Goal: Task Accomplishment & Management: Manage account settings

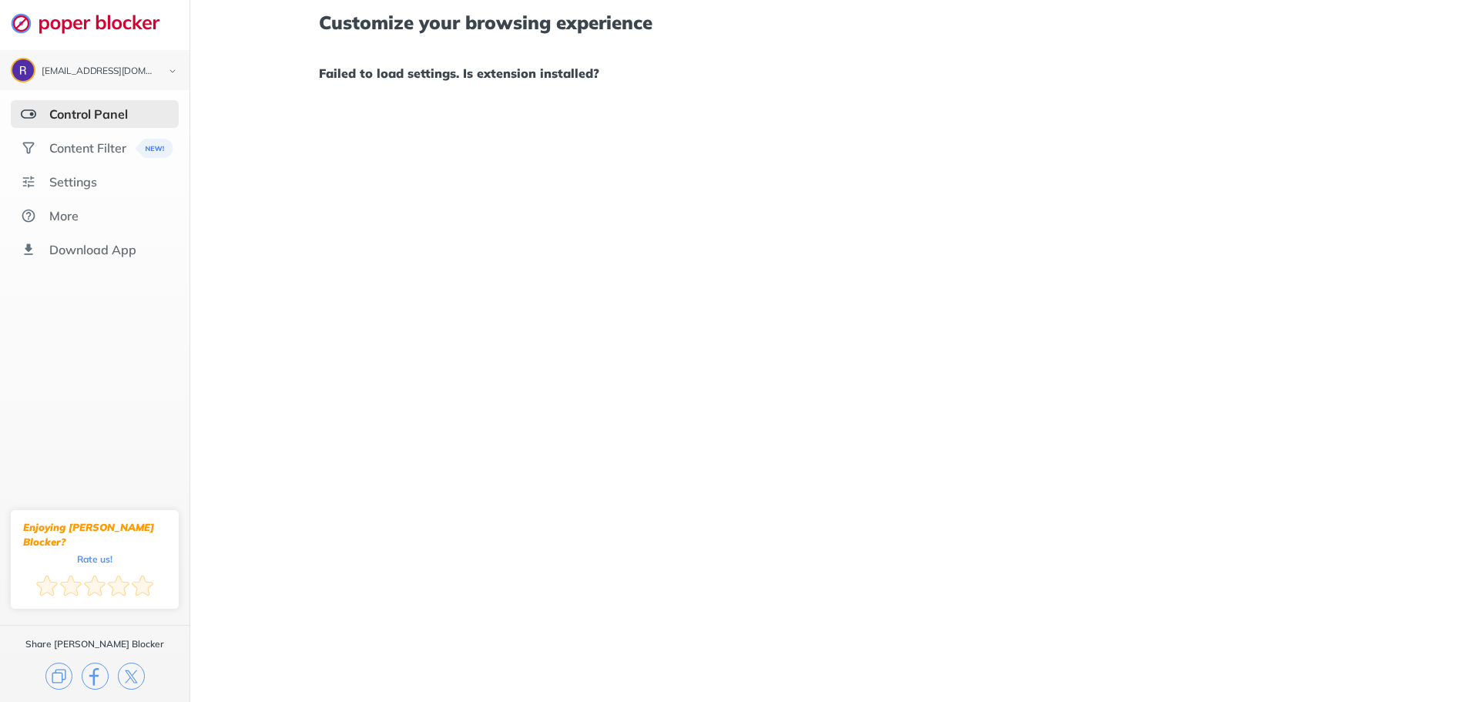
click at [116, 119] on div "Control Panel" at bounding box center [88, 113] width 79 height 15
click at [89, 154] on div "Content Filter" at bounding box center [87, 147] width 77 height 15
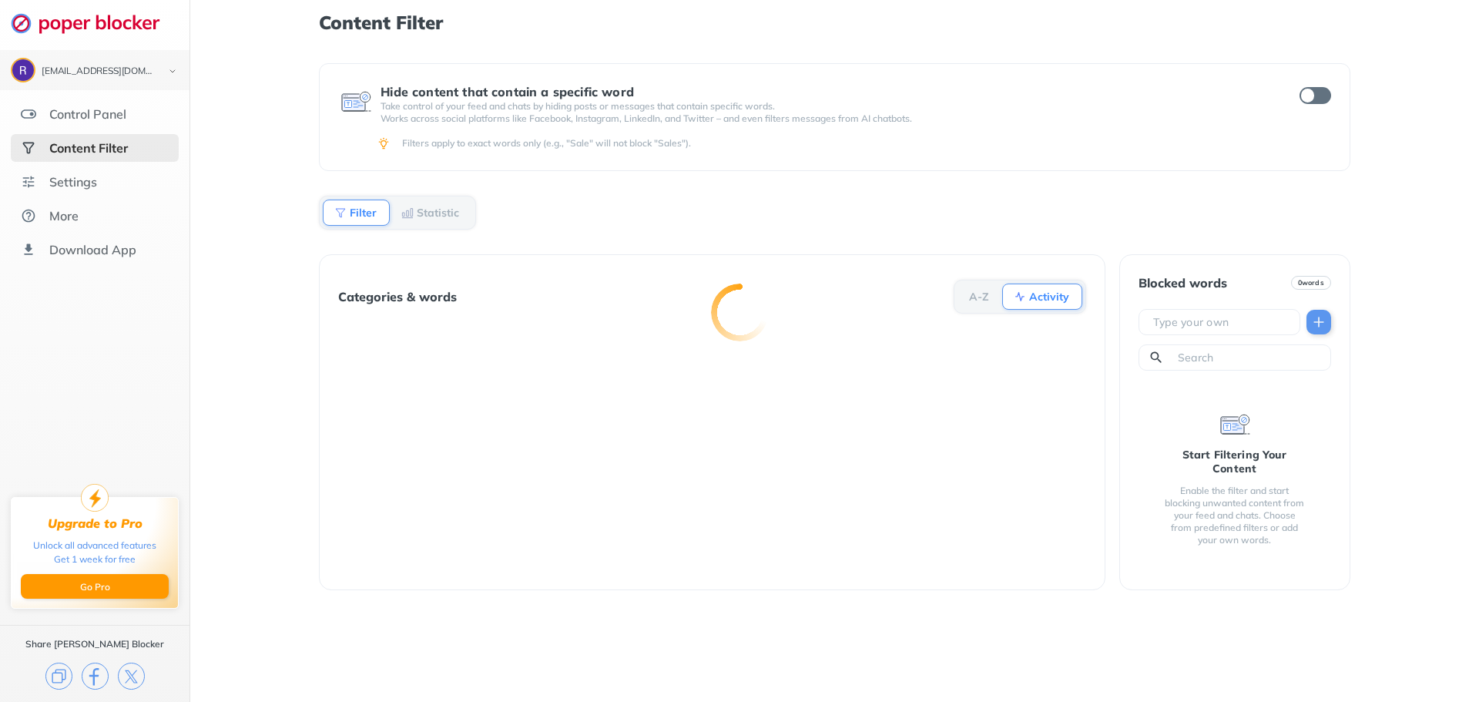
click at [95, 113] on div at bounding box center [739, 351] width 1479 height 702
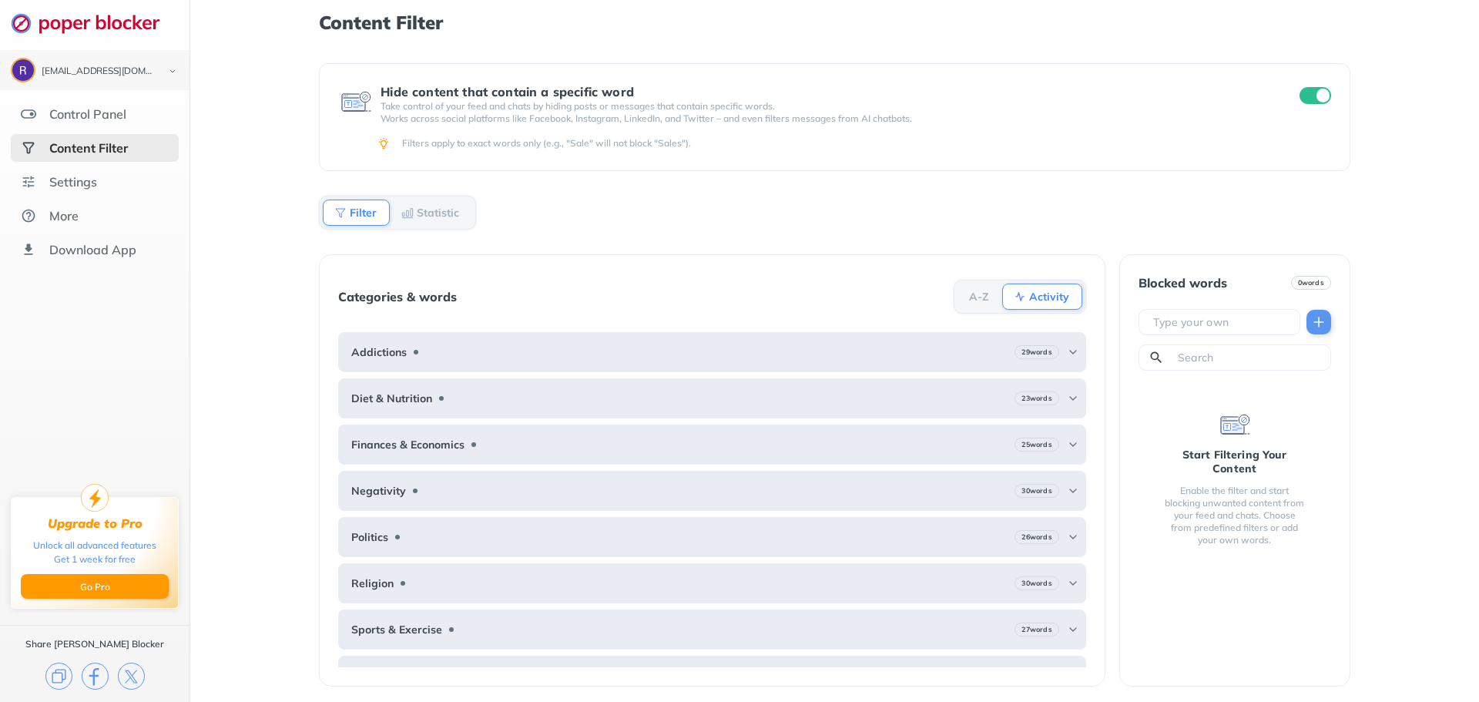
click at [1319, 94] on input "checkbox" at bounding box center [1316, 95] width 32 height 17
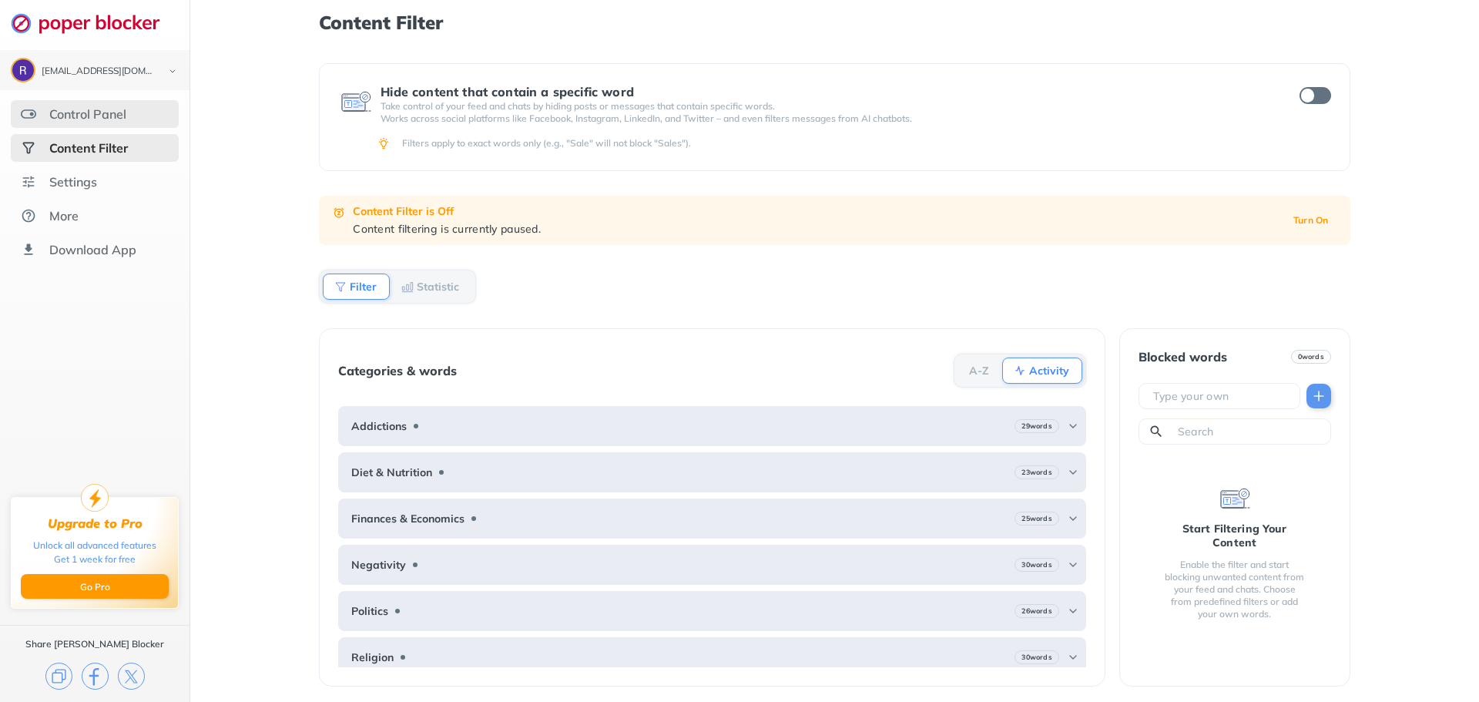
click at [92, 121] on div "Control Panel" at bounding box center [87, 113] width 77 height 15
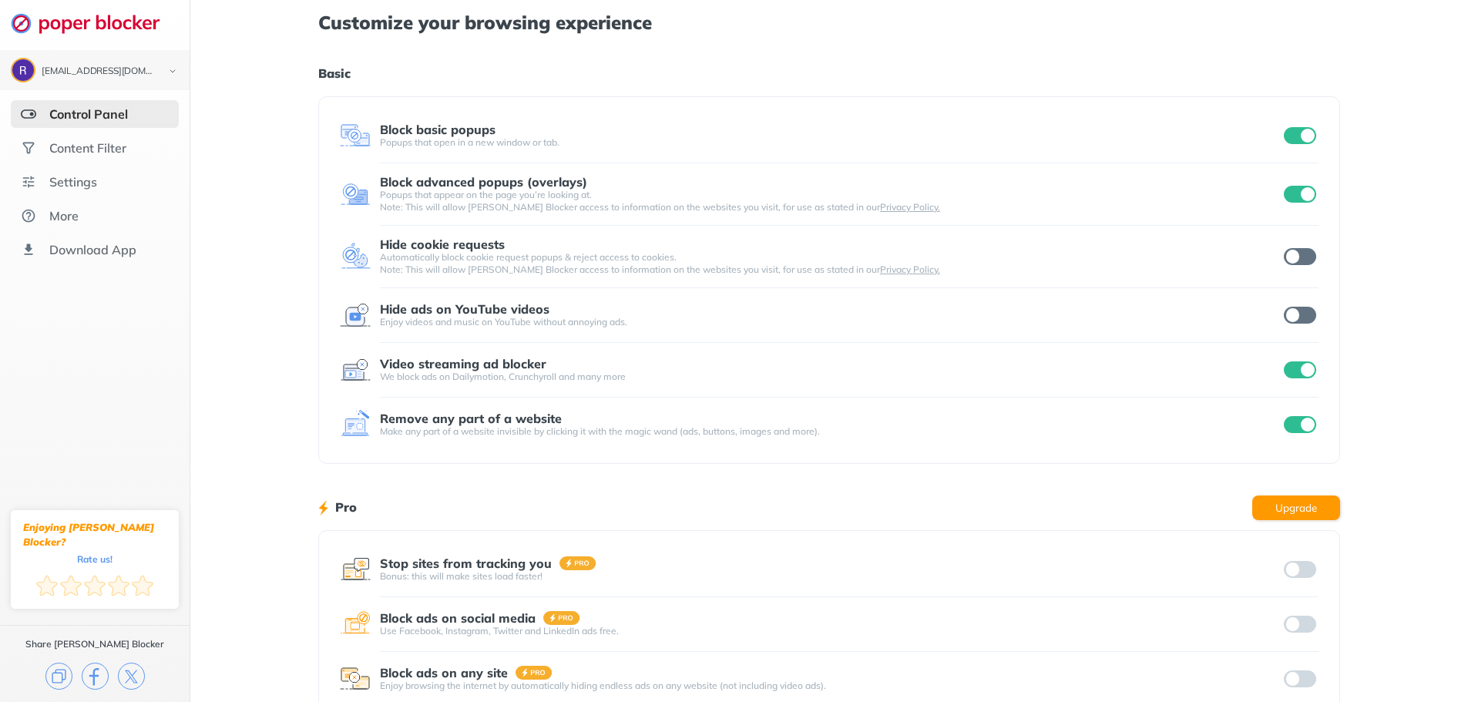
click at [1308, 139] on input "checkbox" at bounding box center [1300, 135] width 32 height 17
click at [1301, 202] on input "checkbox" at bounding box center [1300, 194] width 32 height 17
click at [1311, 378] on input "checkbox" at bounding box center [1300, 369] width 32 height 17
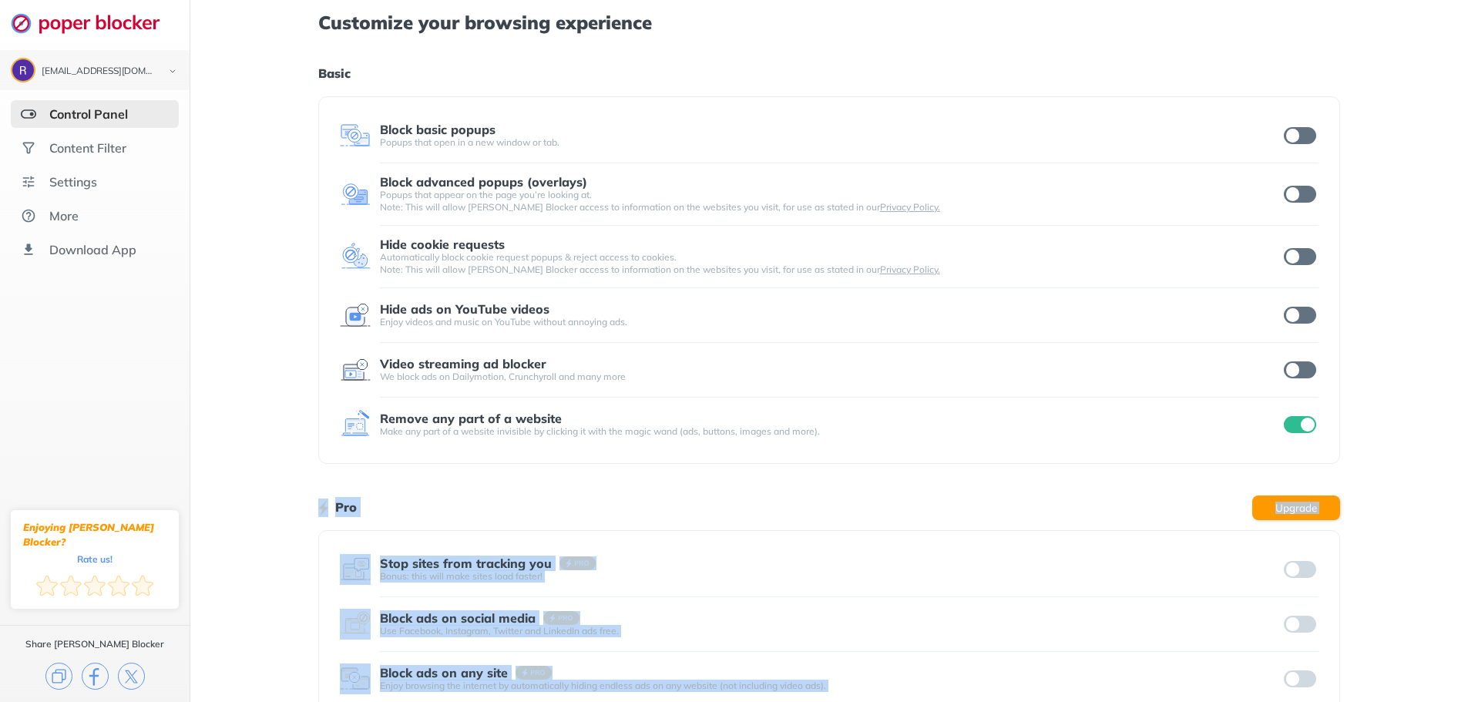
drag, startPoint x: 1294, startPoint y: 429, endPoint x: 1316, endPoint y: 415, distance: 26.7
click at [1295, 428] on input "checkbox" at bounding box center [1300, 424] width 32 height 17
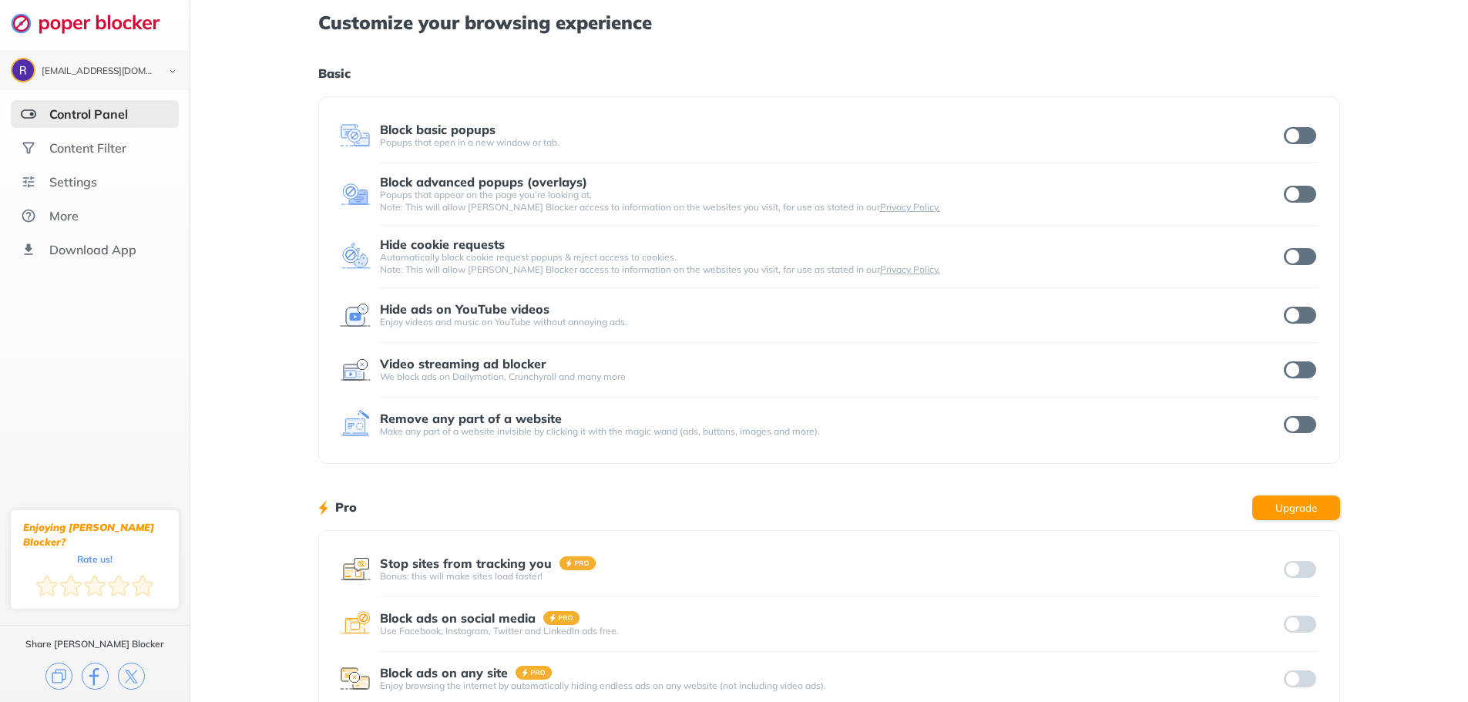
click at [1378, 337] on div "Customize your browsing experience Basic Block basic popups Popups that open in…" at bounding box center [829, 398] width 1278 height 797
click at [1305, 133] on input "checkbox" at bounding box center [1300, 135] width 32 height 17
click at [1298, 180] on div "Block advanced popups (overlays) Popups that appear on the page you’re looking …" at bounding box center [829, 194] width 979 height 39
click at [1300, 199] on input "checkbox" at bounding box center [1300, 194] width 32 height 17
drag, startPoint x: 1299, startPoint y: 257, endPoint x: 1301, endPoint y: 268, distance: 11.8
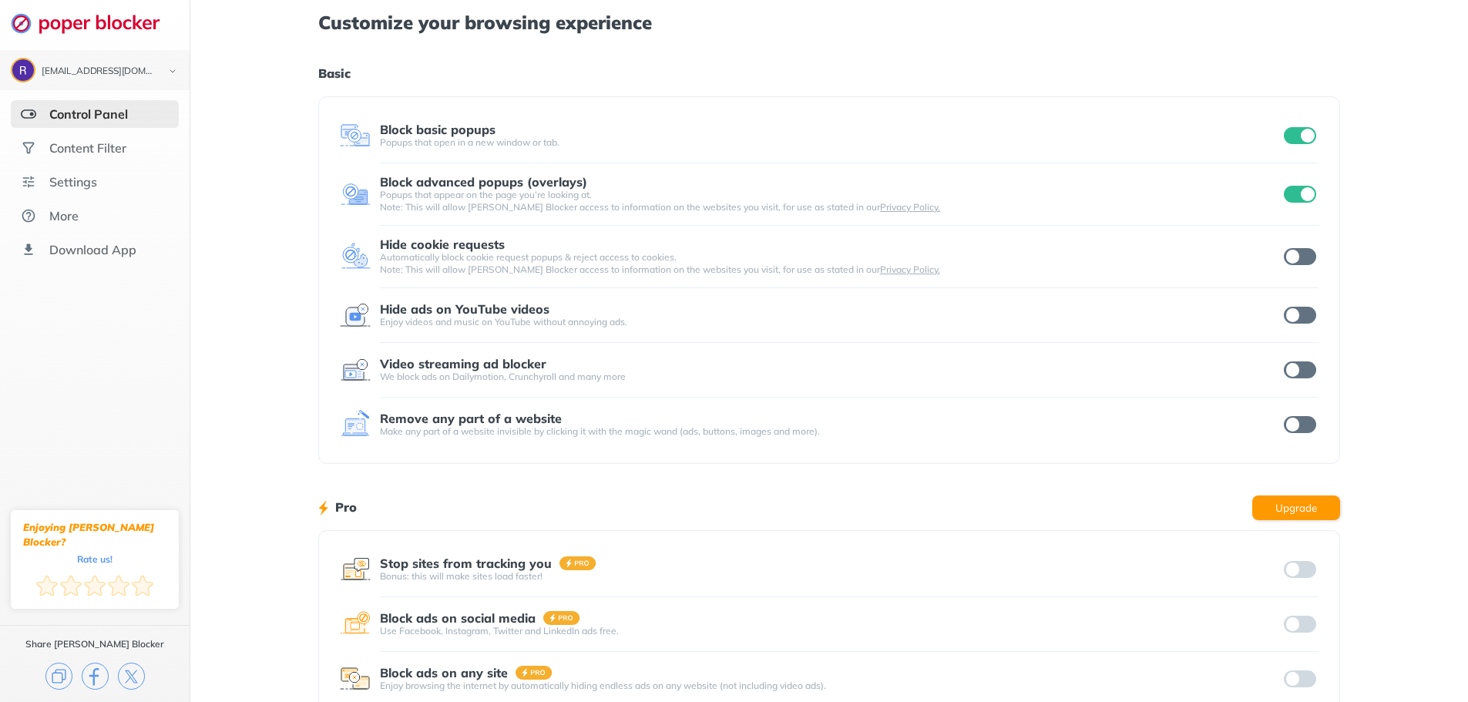
click at [1299, 260] on input "checkbox" at bounding box center [1300, 256] width 32 height 17
click at [1302, 309] on input "checkbox" at bounding box center [1300, 315] width 32 height 17
click at [1305, 368] on input "checkbox" at bounding box center [1300, 369] width 32 height 17
click at [1308, 424] on input "checkbox" at bounding box center [1300, 424] width 32 height 17
